Goal: Task Accomplishment & Management: Complete application form

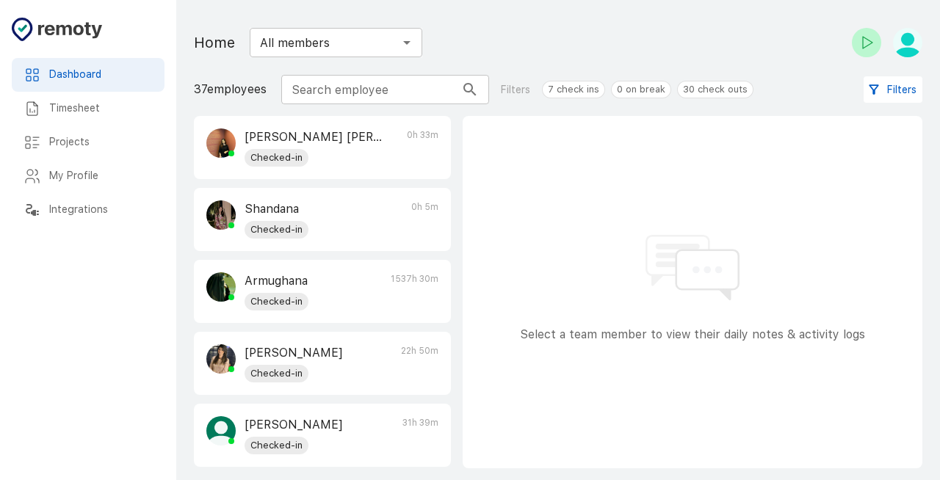
click at [119, 162] on div "My Profile" at bounding box center [88, 176] width 153 height 34
click at [130, 166] on div "My Profile" at bounding box center [88, 176] width 153 height 34
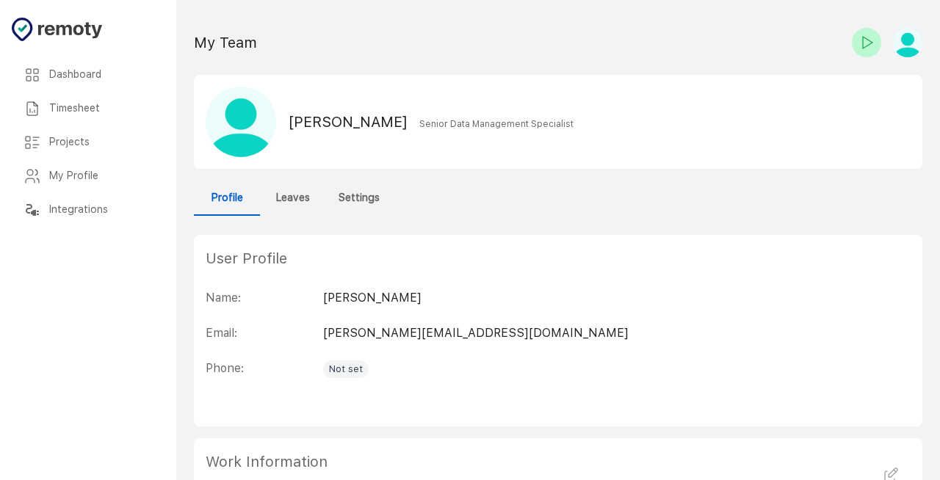
click at [294, 199] on h6 "Leaves" at bounding box center [293, 198] width 34 height 16
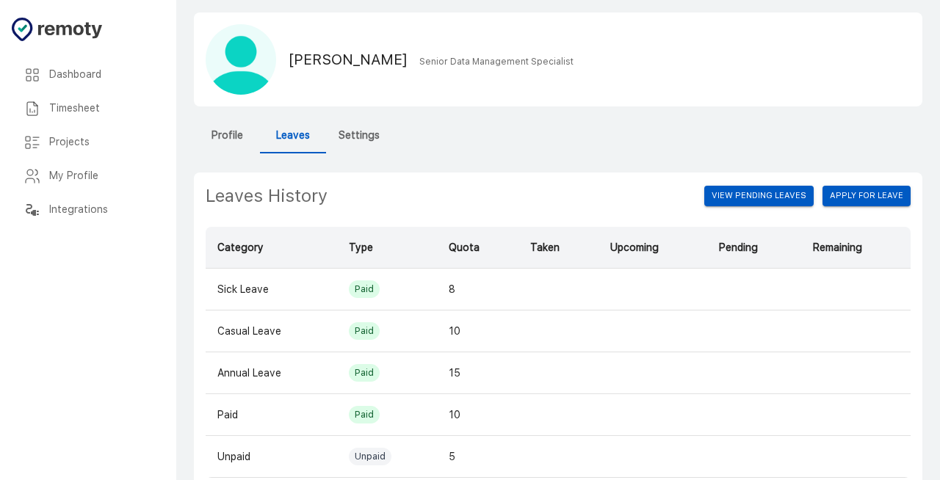
scroll to position [115, 0]
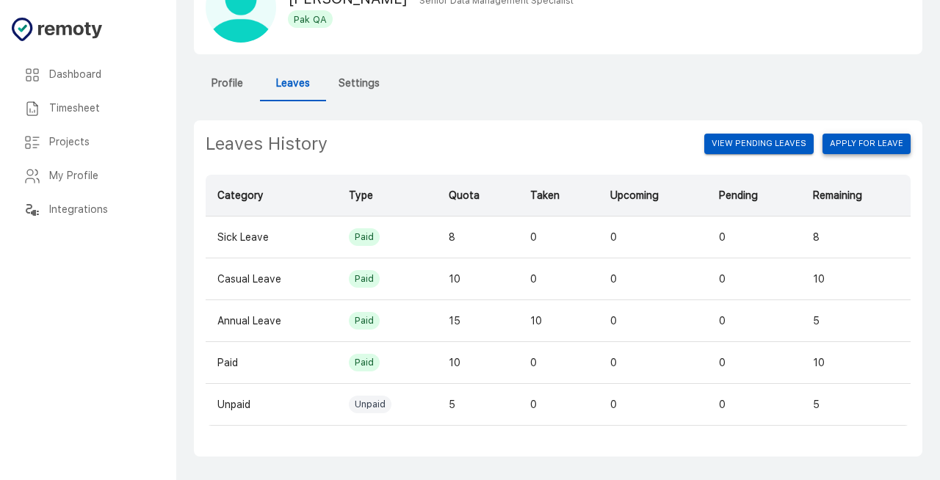
click at [847, 148] on button "Apply for leave" at bounding box center [866, 144] width 88 height 21
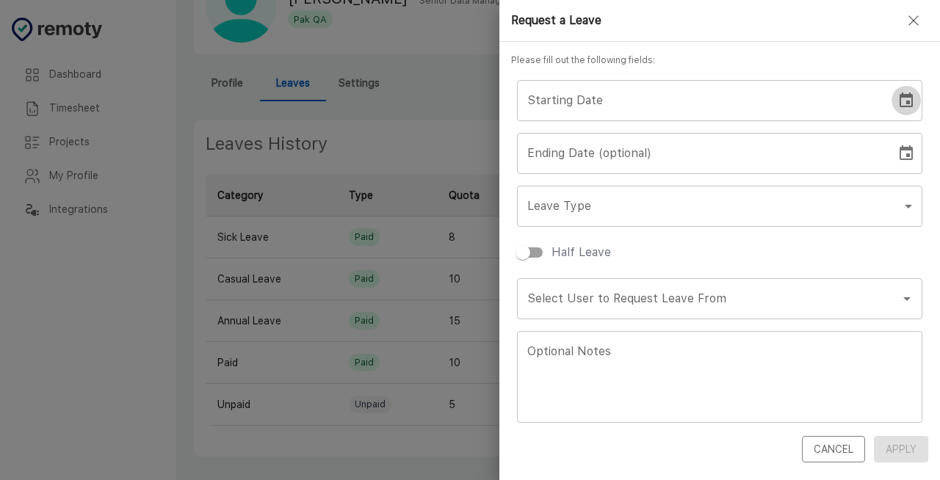
click at [897, 101] on icon "Choose date" at bounding box center [906, 101] width 18 height 18
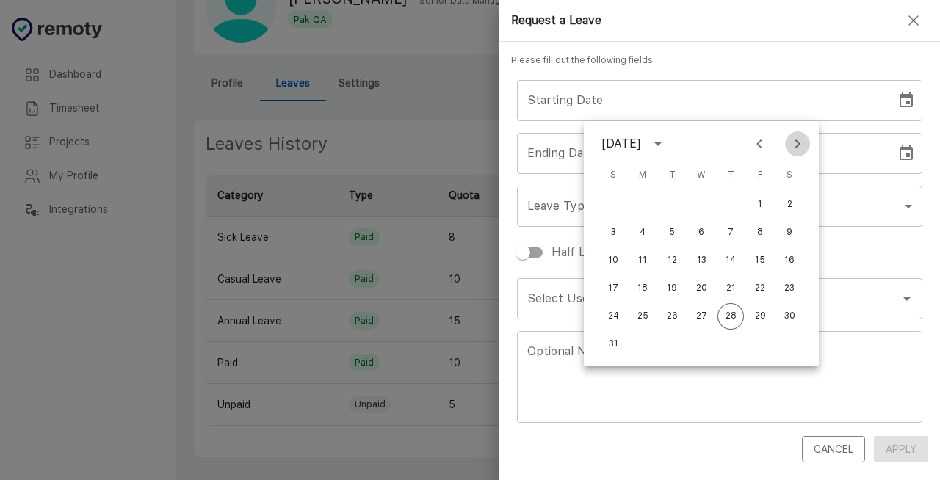
click at [791, 148] on icon "Next month" at bounding box center [798, 144] width 18 height 18
click at [765, 204] on button "5" at bounding box center [760, 205] width 26 height 26
type input "[DATE]"
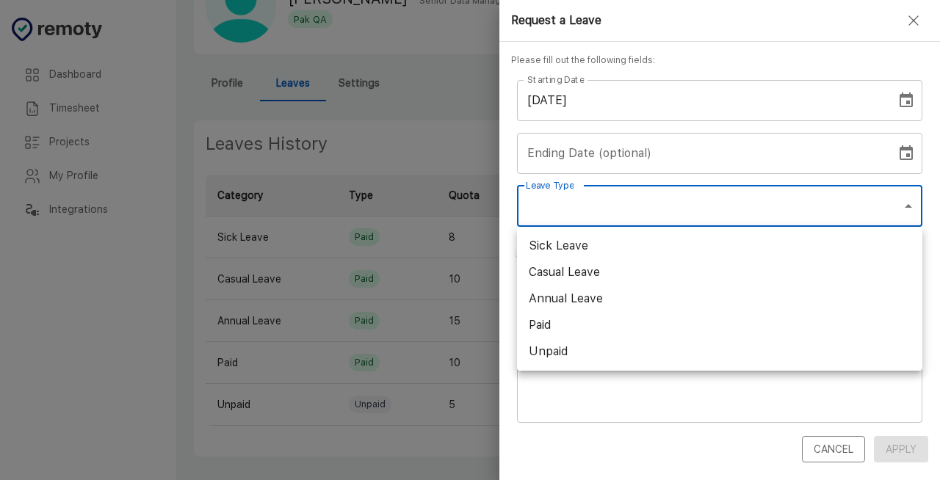
click at [765, 204] on body "Dashboard Timesheet Projects My Profile Integrations Dashboard Timesheet Projec…" at bounding box center [470, 182] width 940 height 595
click at [742, 297] on li "Annual Leave" at bounding box center [719, 299] width 405 height 26
type input "Annual Leave"
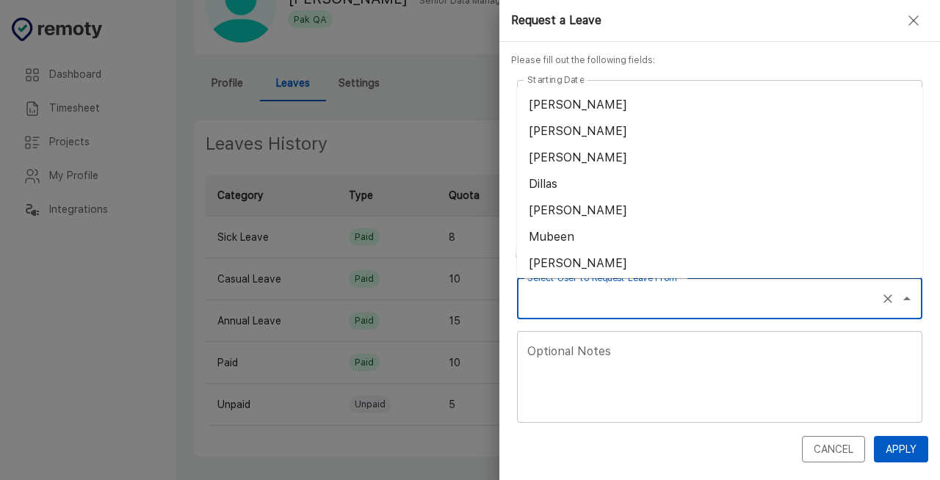
click at [666, 301] on input "Select User to Request Leave From" at bounding box center [699, 299] width 351 height 28
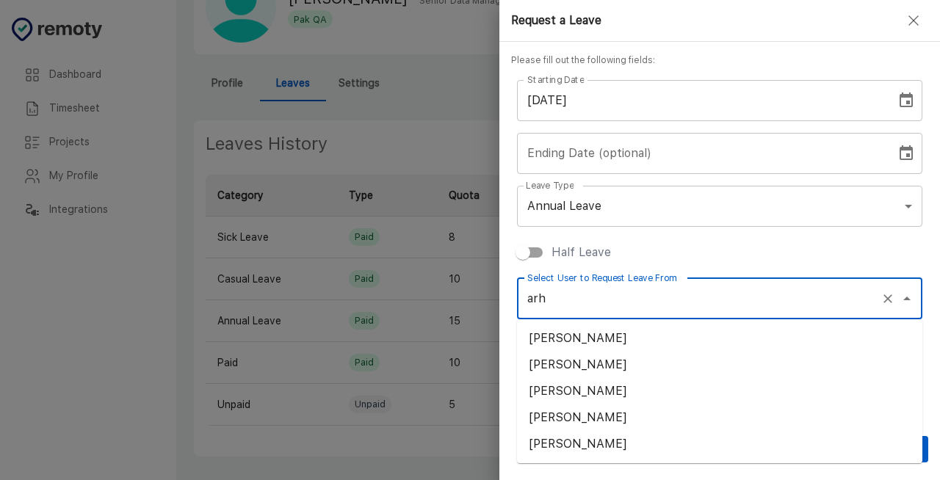
click at [629, 330] on li "[PERSON_NAME]" at bounding box center [719, 338] width 405 height 26
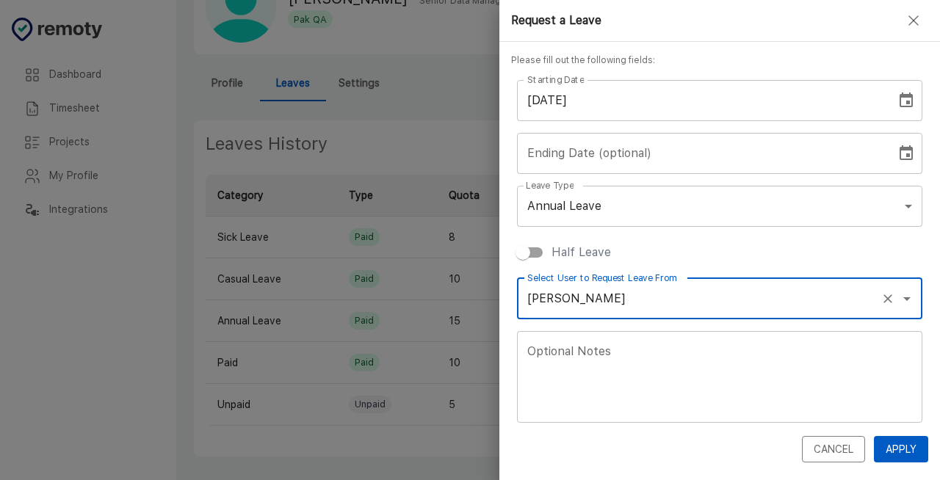
type input "[PERSON_NAME]"
click at [622, 354] on textarea "Optional Notes" at bounding box center [719, 377] width 385 height 68
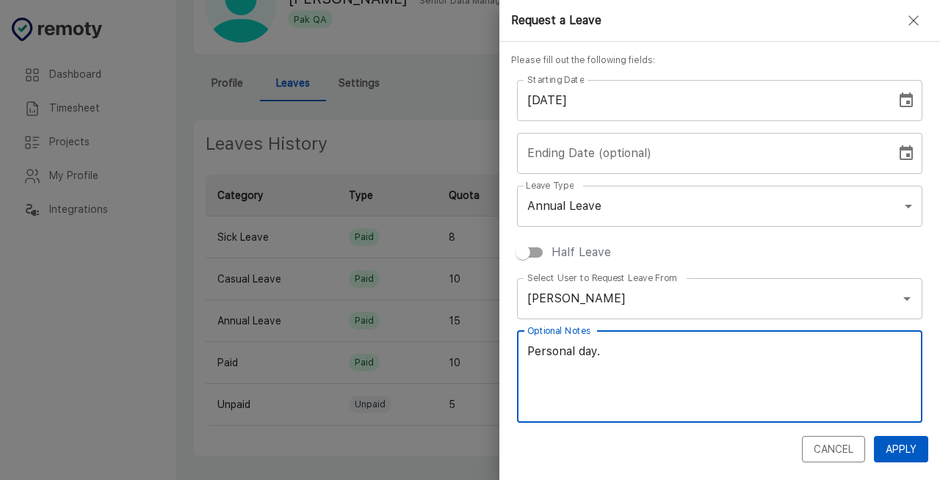
type textarea "Personal day."
click at [897, 443] on button "Apply" at bounding box center [901, 449] width 54 height 27
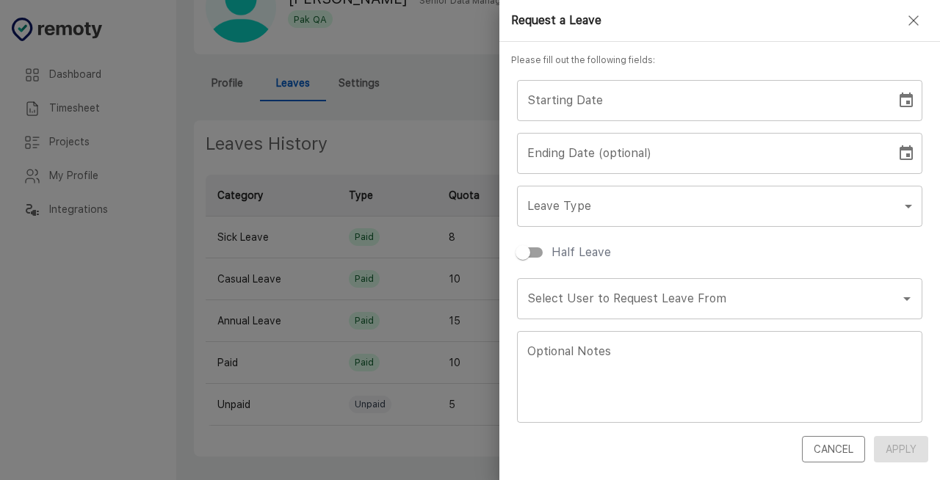
click at [912, 26] on icon "button" at bounding box center [914, 21] width 18 height 18
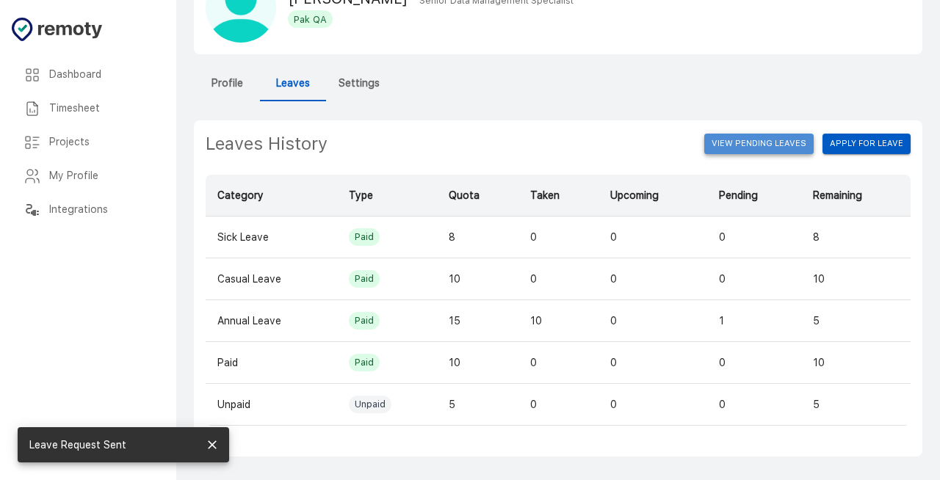
click at [778, 143] on button "View Pending Leaves" at bounding box center [758, 144] width 109 height 21
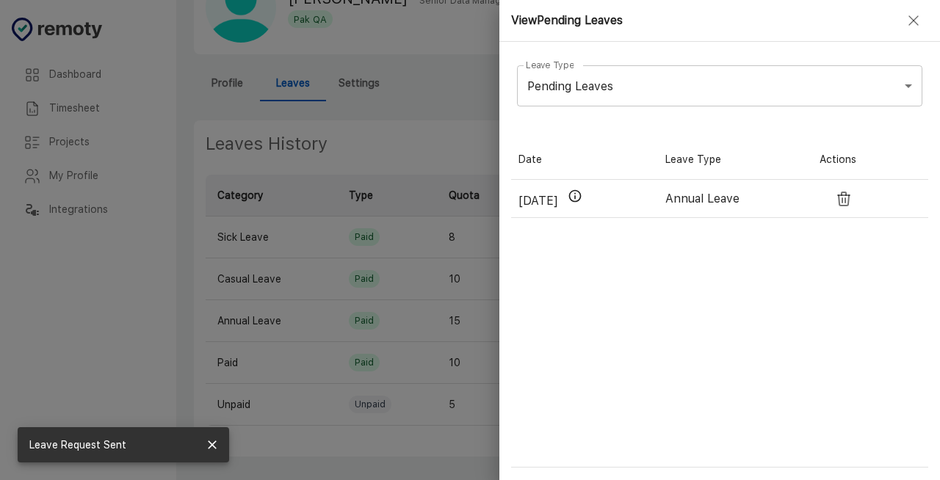
scroll to position [328, 417]
click at [922, 19] on button "button" at bounding box center [913, 20] width 29 height 29
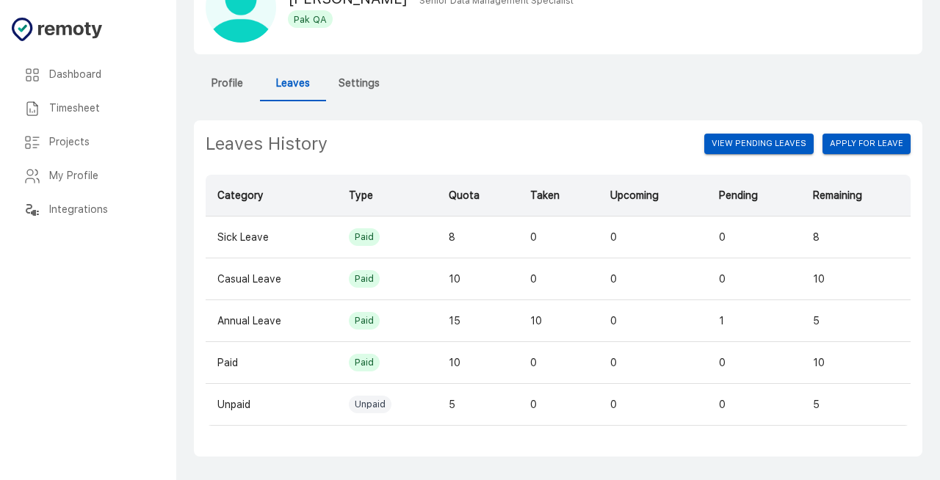
click at [417, 128] on div "Leaves History View Pending Leaves Apply for leave Category Type Quota Taken Up…" at bounding box center [558, 288] width 728 height 336
